Goal: Obtain resource: Download file/media

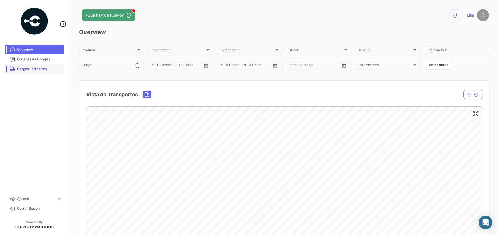
click at [38, 68] on span "Cargas Terrestres" at bounding box center [39, 68] width 45 height 5
click at [24, 68] on span "Cargas Terrestres" at bounding box center [39, 68] width 45 height 5
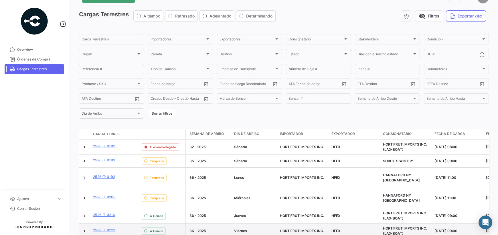
scroll to position [86, 0]
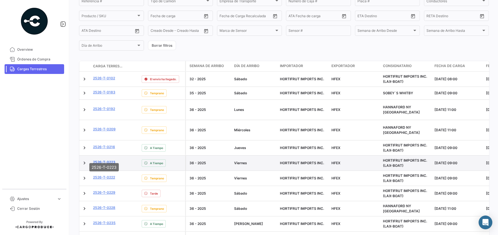
click at [96, 160] on link "2526-T-0223" at bounding box center [104, 162] width 22 height 5
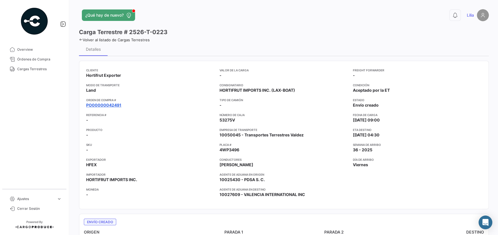
click at [117, 106] on link "PO00000042491" at bounding box center [103, 105] width 35 height 6
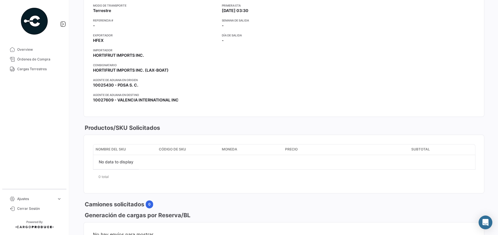
scroll to position [53, 0]
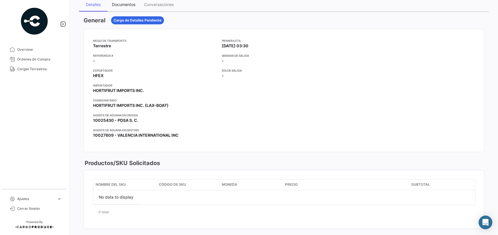
click at [121, 6] on div "Documentos" at bounding box center [123, 4] width 23 height 5
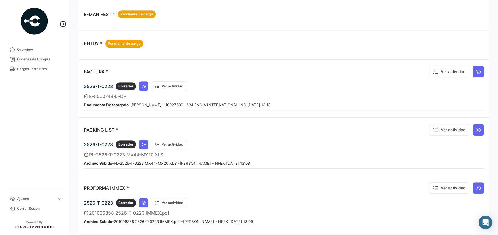
scroll to position [328, 0]
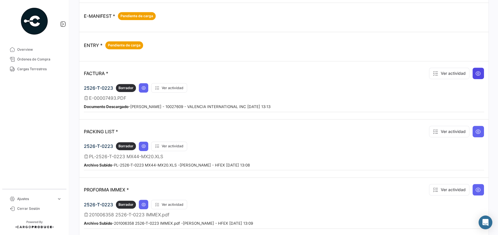
click at [478, 72] on button at bounding box center [478, 73] width 11 height 11
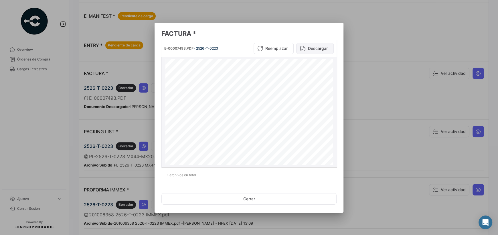
click at [307, 48] on button "Descargar" at bounding box center [315, 48] width 38 height 11
click at [234, 198] on button "Cerrar" at bounding box center [249, 198] width 175 height 11
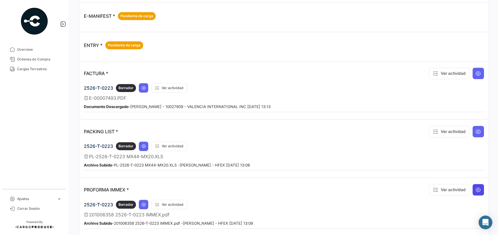
click at [479, 185] on button at bounding box center [478, 189] width 11 height 11
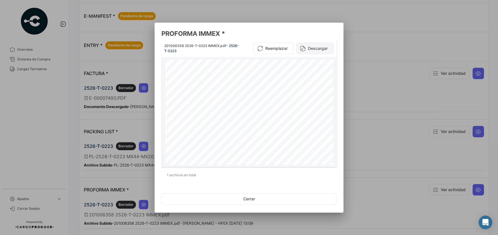
click at [312, 48] on button "Descargar" at bounding box center [315, 48] width 38 height 11
click at [308, 3] on div at bounding box center [249, 117] width 498 height 235
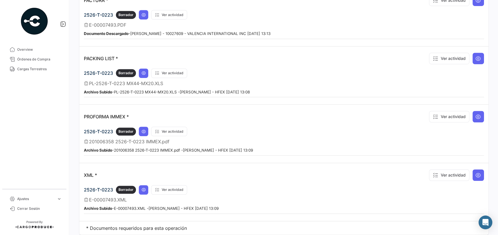
scroll to position [385, 0]
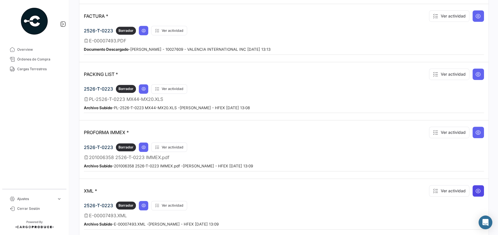
click at [476, 188] on icon at bounding box center [479, 191] width 6 height 6
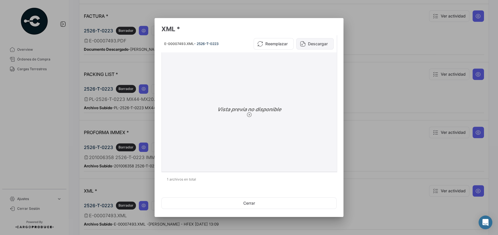
click at [302, 46] on icon at bounding box center [303, 44] width 6 height 6
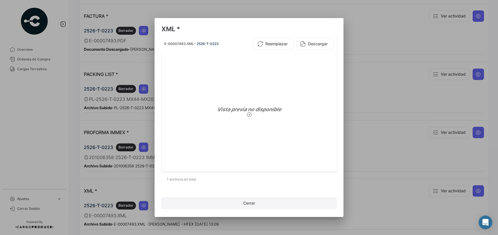
click at [249, 202] on button "Cerrar" at bounding box center [249, 202] width 175 height 11
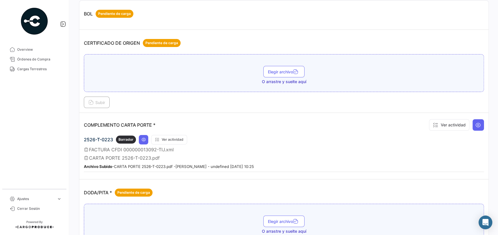
scroll to position [0, 0]
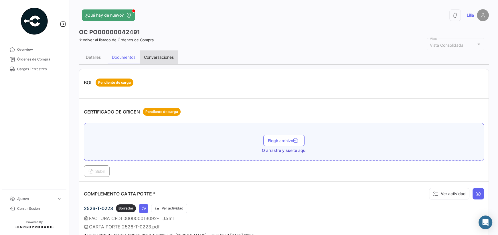
click at [150, 59] on div "Conversaciones" at bounding box center [159, 57] width 30 height 5
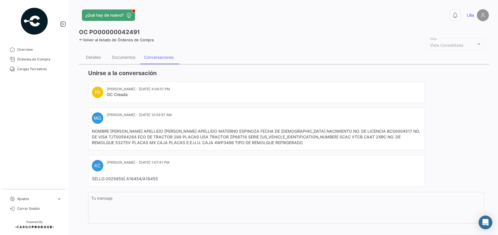
drag, startPoint x: 168, startPoint y: 143, endPoint x: 150, endPoint y: 141, distance: 17.9
click at [150, 141] on mat-card-content "NOMBRE [PERSON_NAME] APELLIDO [PERSON_NAME] APELLIDO MATERNO ESPINOZA FECHA DE …" at bounding box center [256, 136] width 329 height 17
copy mat-card-content "4WP3496"
click at [92, 144] on mat-card "MG [PERSON_NAME] - [DATE] 10:54:57 AM NOMBRE [PERSON_NAME] PATERNO VALDEZ APELL…" at bounding box center [256, 128] width 337 height 43
drag, startPoint x: 388, startPoint y: 138, endPoint x: 373, endPoint y: 137, distance: 15.2
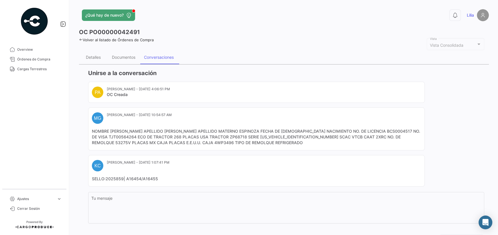
click at [373, 137] on mat-card-content "NOMBRE [PERSON_NAME] APELLIDO [PERSON_NAME] APELLIDO MATERNO ESPINOZA FECHA DE …" at bounding box center [256, 136] width 329 height 17
copy mat-card-content "53275V"
drag, startPoint x: 167, startPoint y: 141, endPoint x: 149, endPoint y: 141, distance: 18.0
click at [149, 141] on mat-card-content "NOMBRE [PERSON_NAME] APELLIDO [PERSON_NAME] APELLIDO MATERNO ESPINOZA FECHA DE …" at bounding box center [256, 136] width 329 height 17
copy mat-card-content "4WP3496"
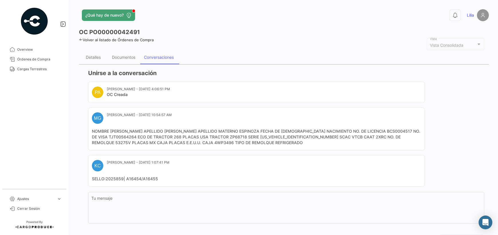
click at [202, 167] on mat-card-header "[PERSON_NAME] - [DATE] 1:07:41 PM" at bounding box center [256, 165] width 329 height 11
click at [129, 56] on div "Documentos" at bounding box center [123, 57] width 23 height 5
